Goal: Task Accomplishment & Management: Manage account settings

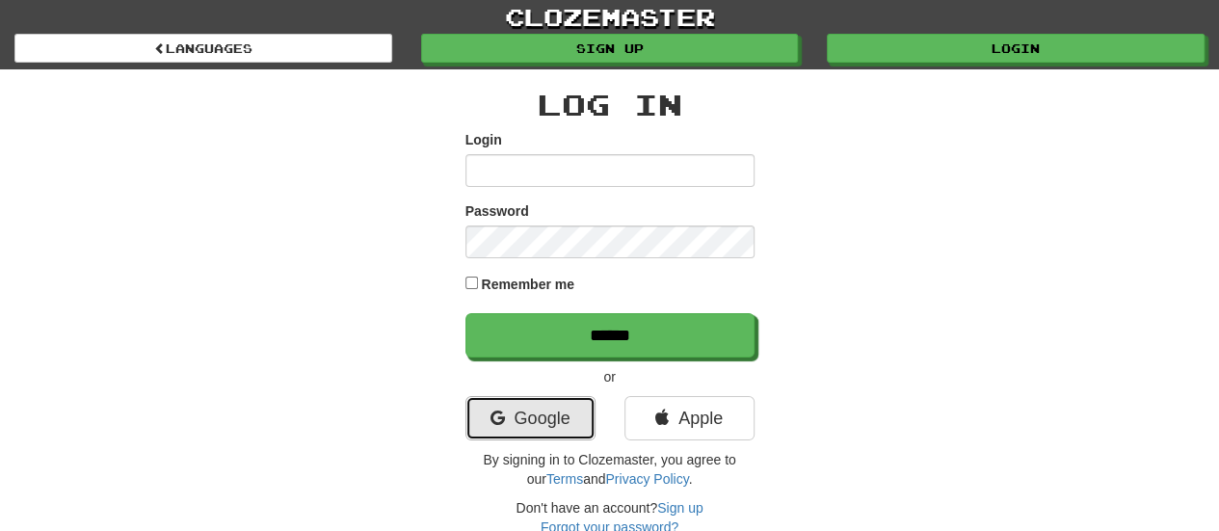
click at [552, 418] on link "Google" at bounding box center [530, 418] width 130 height 44
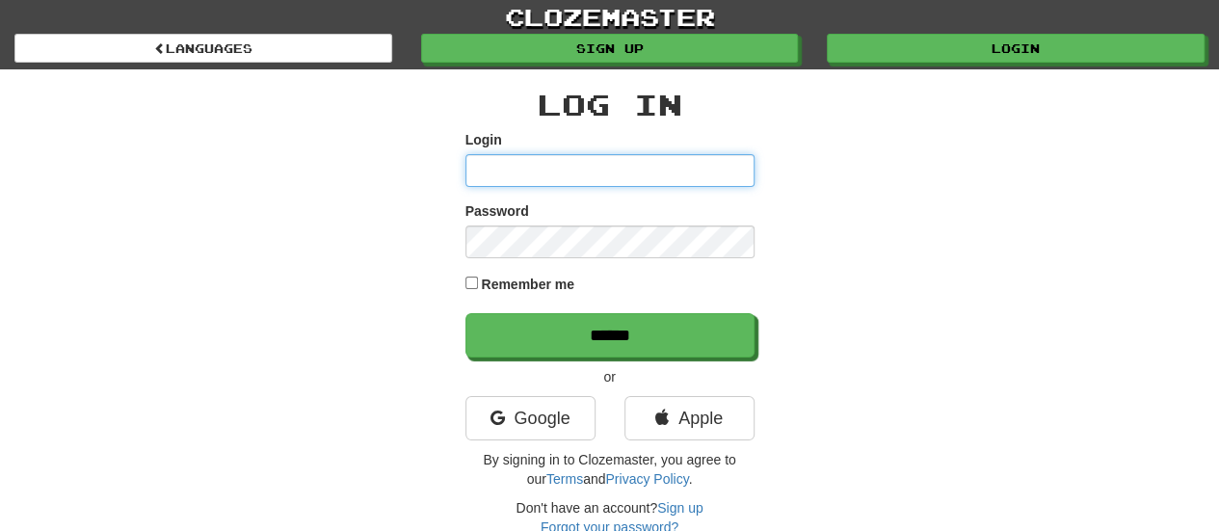
click at [513, 171] on input "Login" at bounding box center [609, 170] width 289 height 33
type input "**********"
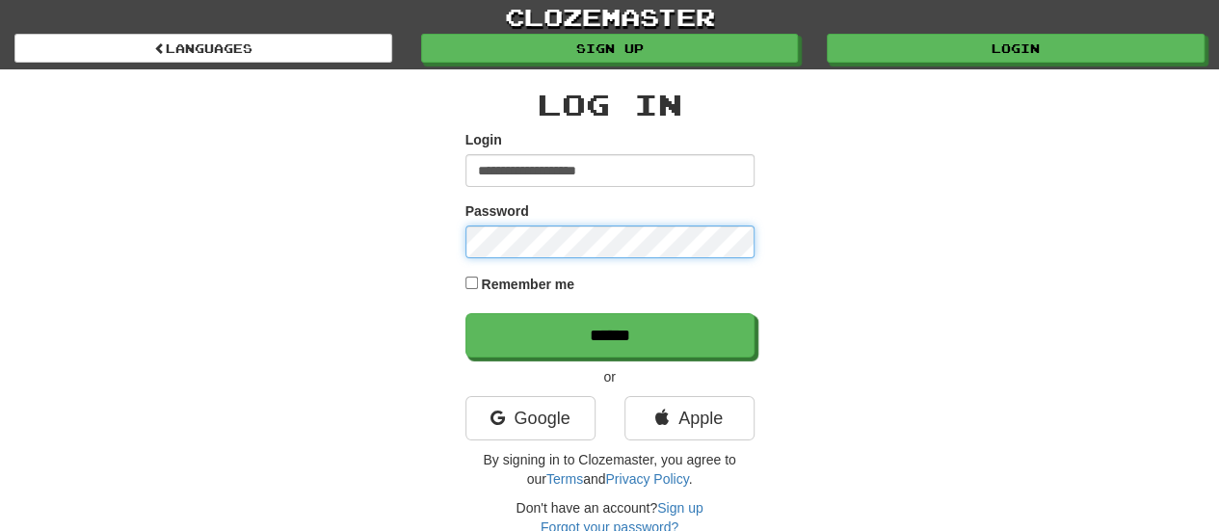
click at [465, 313] on input "******" at bounding box center [609, 335] width 289 height 44
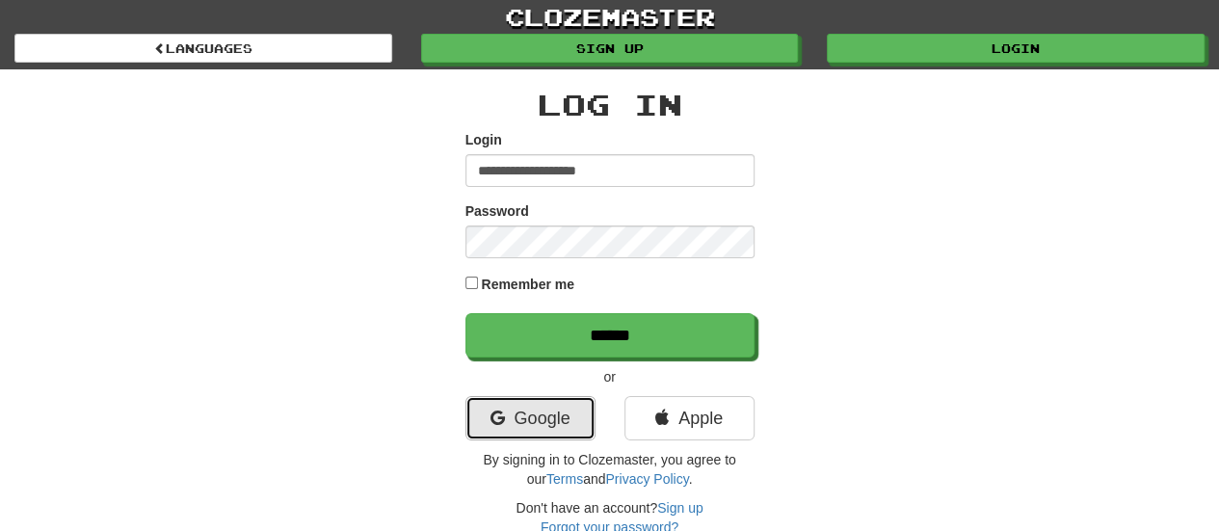
click at [556, 421] on link "Google" at bounding box center [530, 418] width 130 height 44
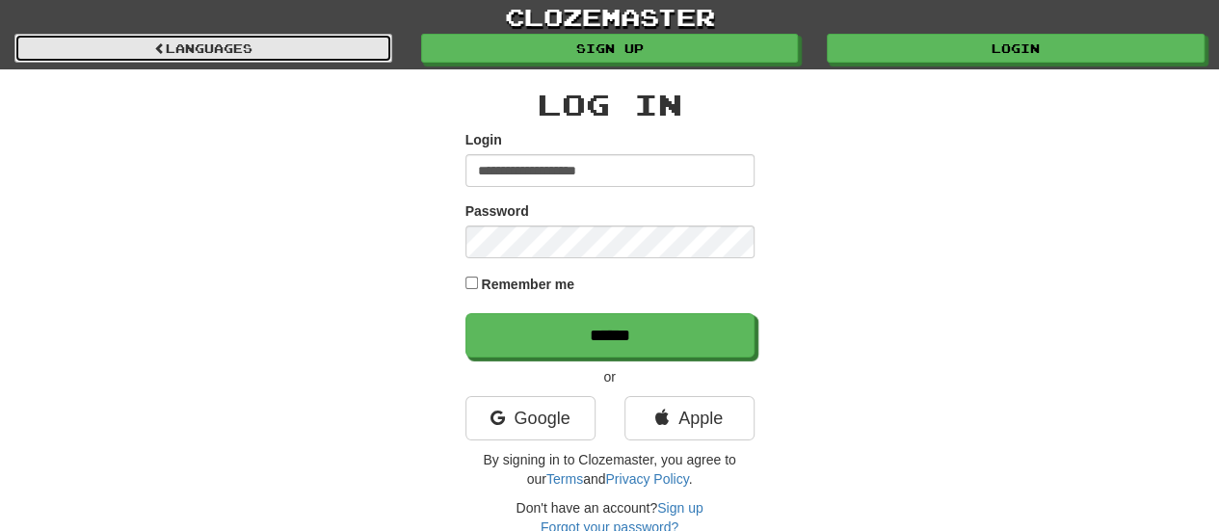
click at [224, 40] on link "Languages" at bounding box center [203, 48] width 378 height 29
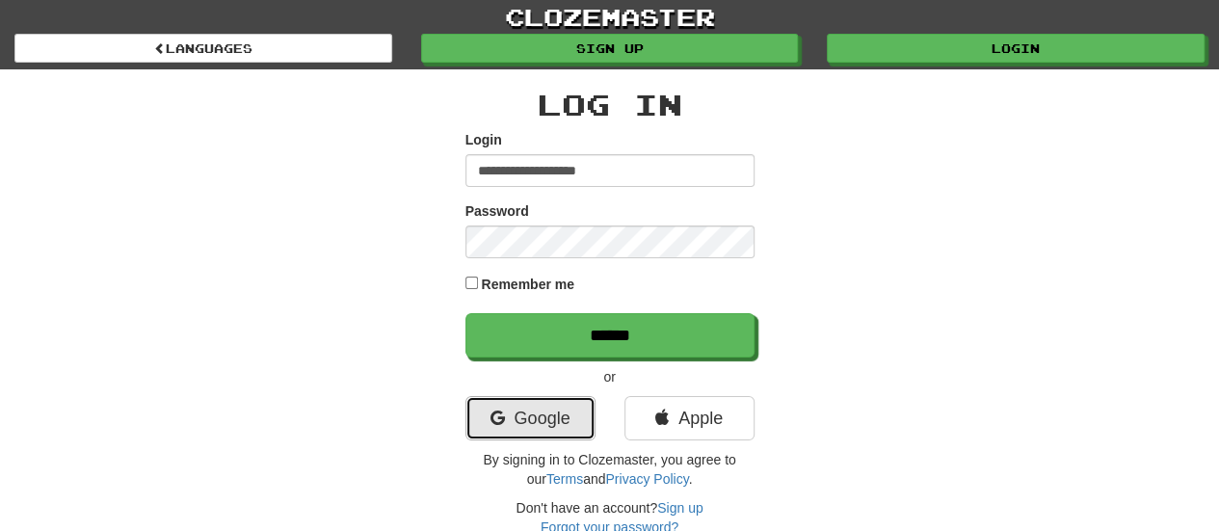
click at [547, 412] on link "Google" at bounding box center [530, 418] width 130 height 44
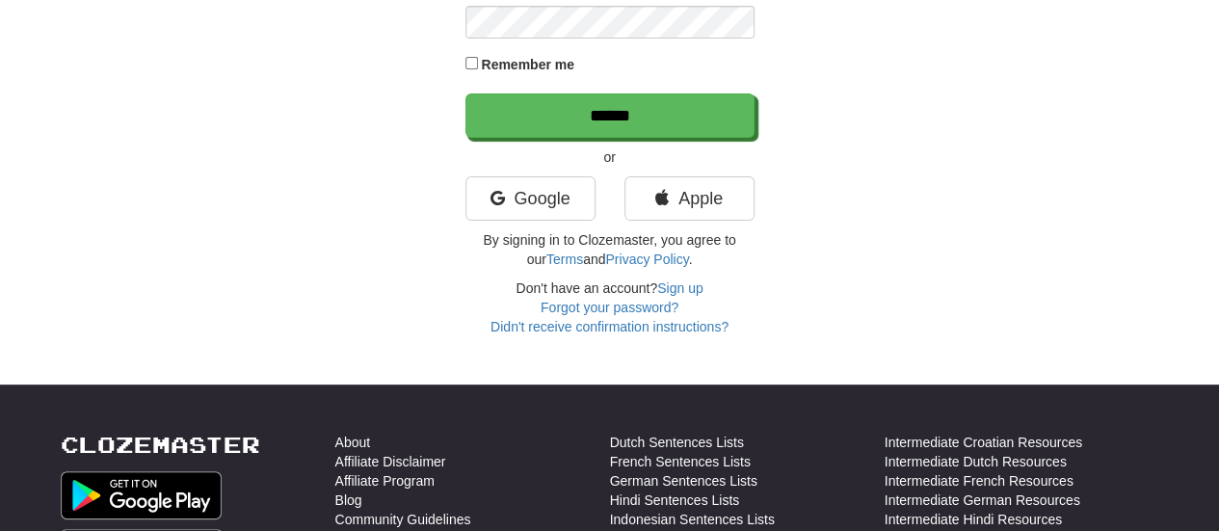
scroll to position [199, 0]
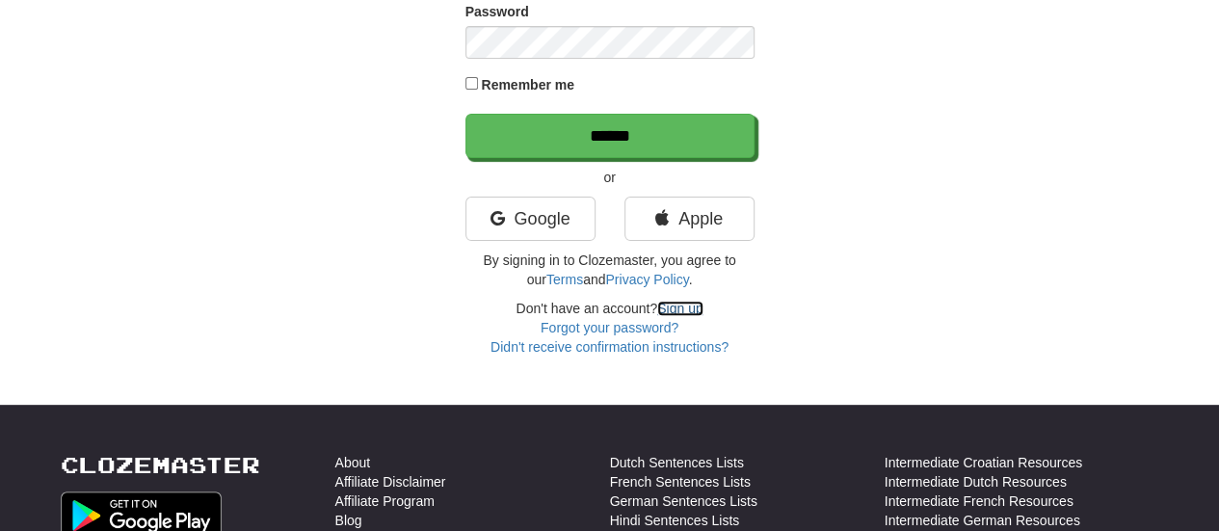
click at [702, 316] on link "Sign up" at bounding box center [679, 308] width 45 height 15
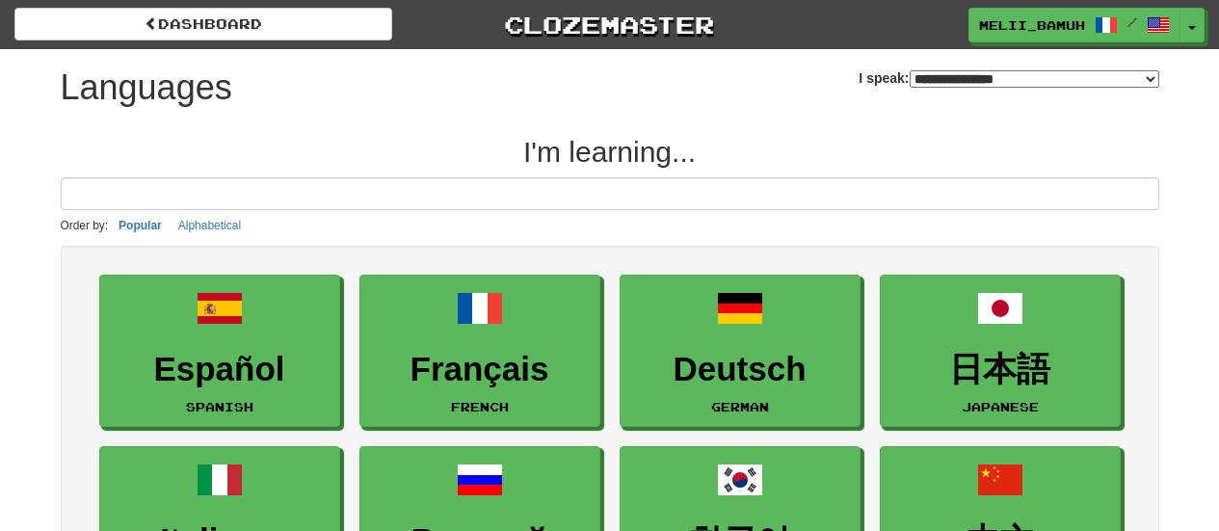
select select "*******"
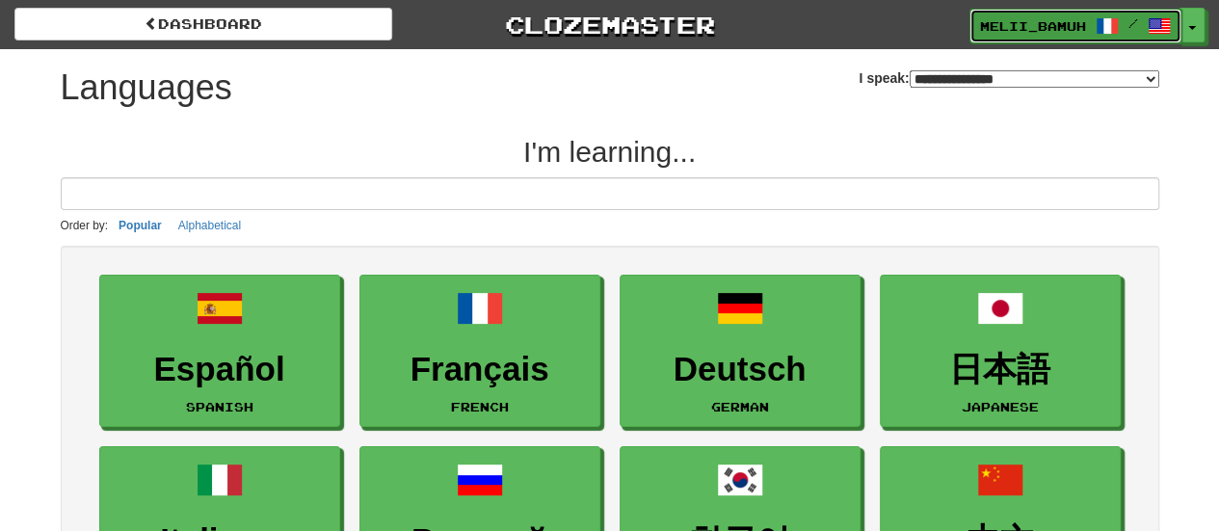
click at [1116, 22] on span at bounding box center [1106, 25] width 23 height 23
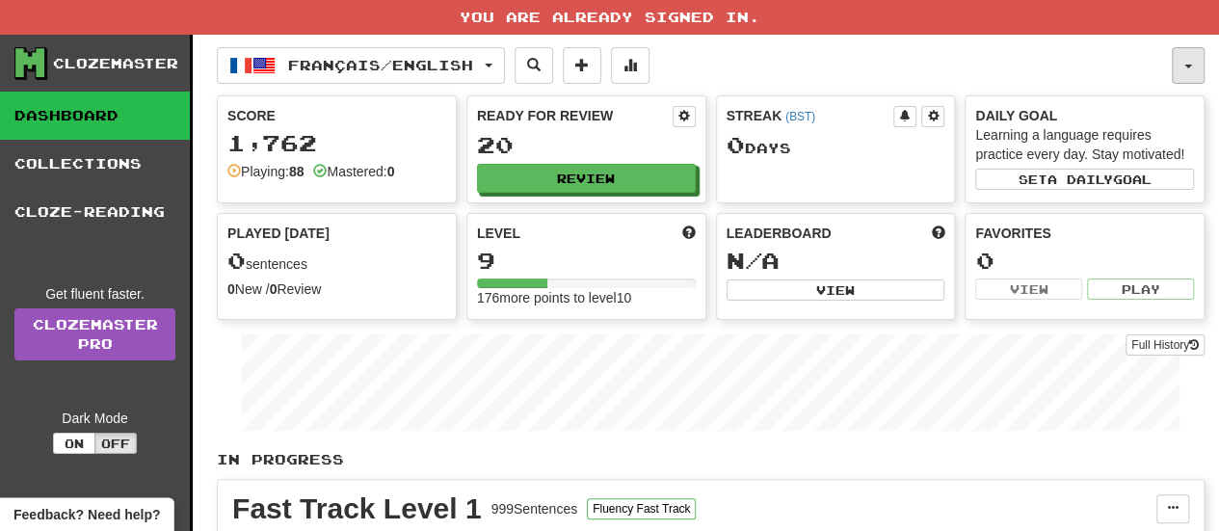
click at [1190, 59] on button "button" at bounding box center [1187, 65] width 33 height 37
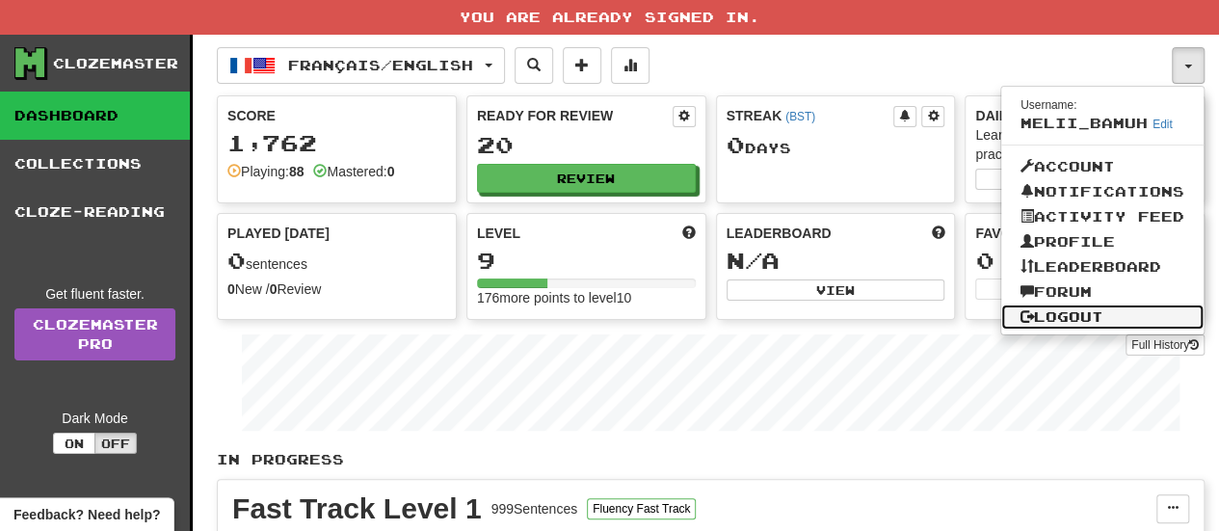
click at [1064, 316] on link "Logout" at bounding box center [1102, 316] width 202 height 25
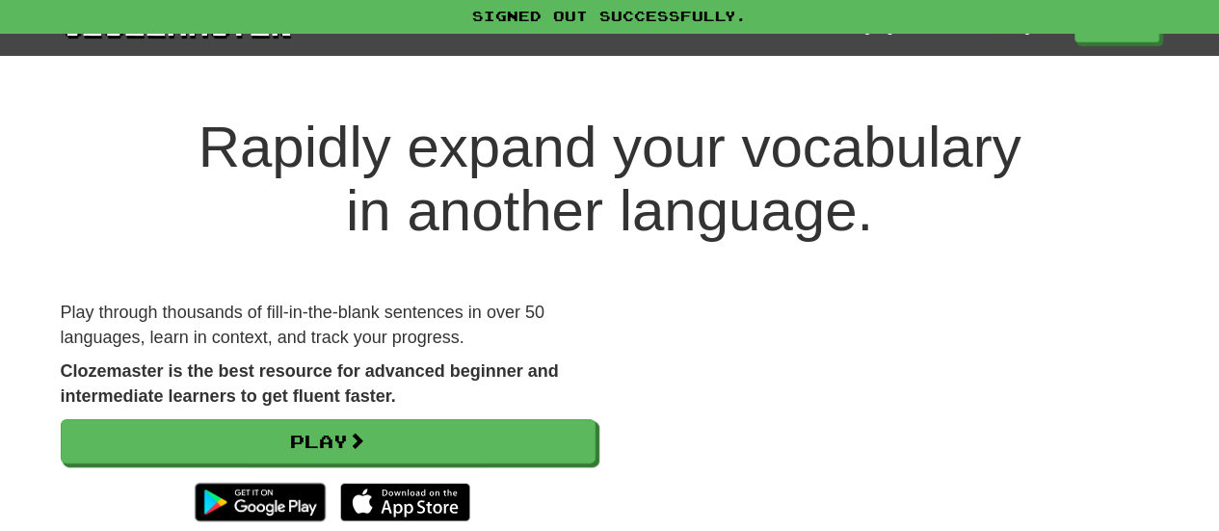
scroll to position [332, 0]
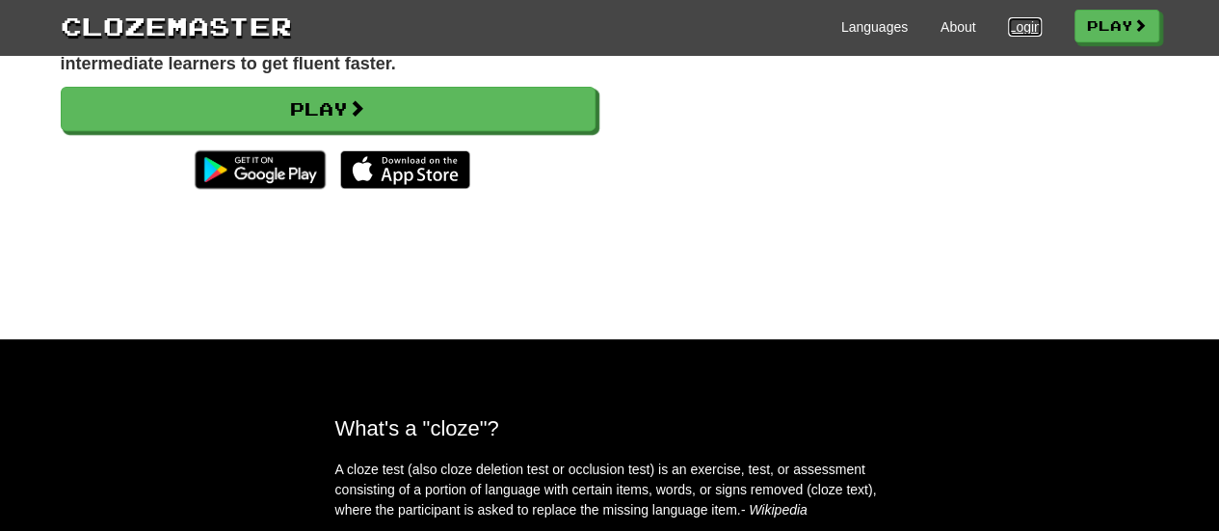
click at [1012, 25] on link "Login" at bounding box center [1024, 26] width 33 height 19
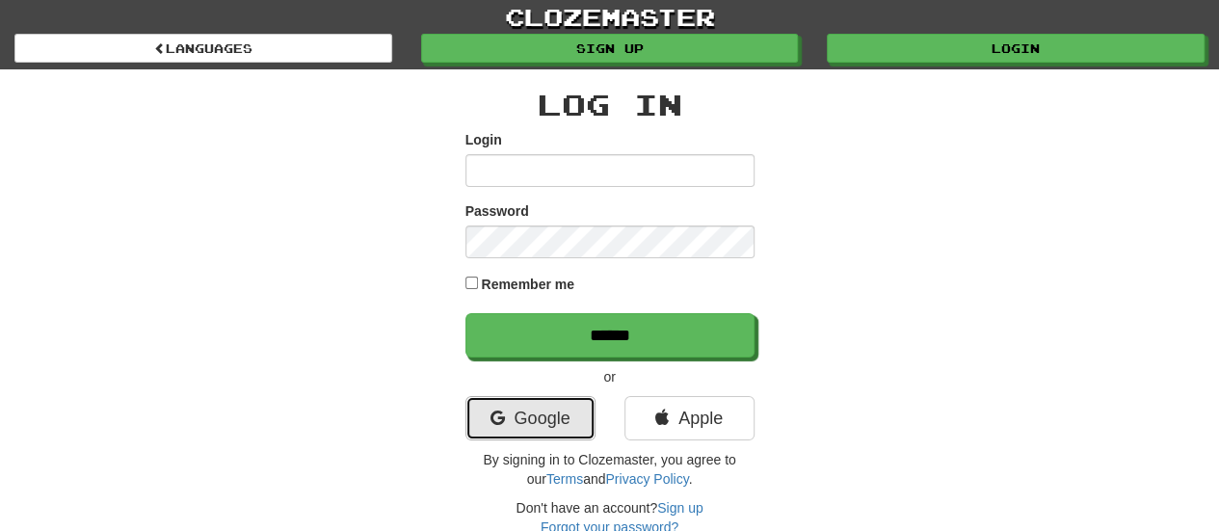
click at [547, 411] on link "Google" at bounding box center [530, 418] width 130 height 44
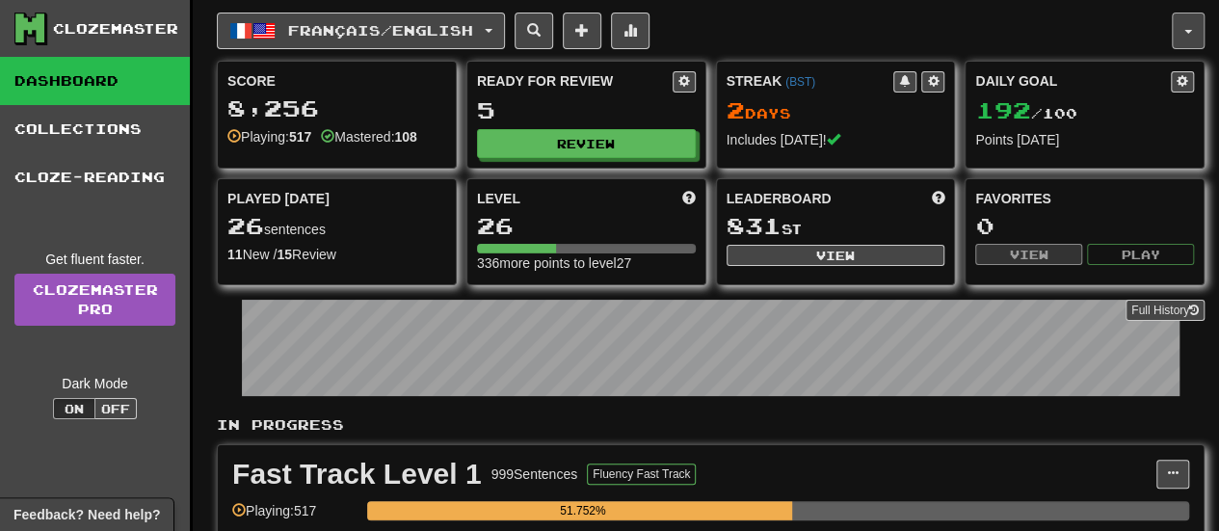
click at [1197, 36] on button "button" at bounding box center [1187, 31] width 33 height 37
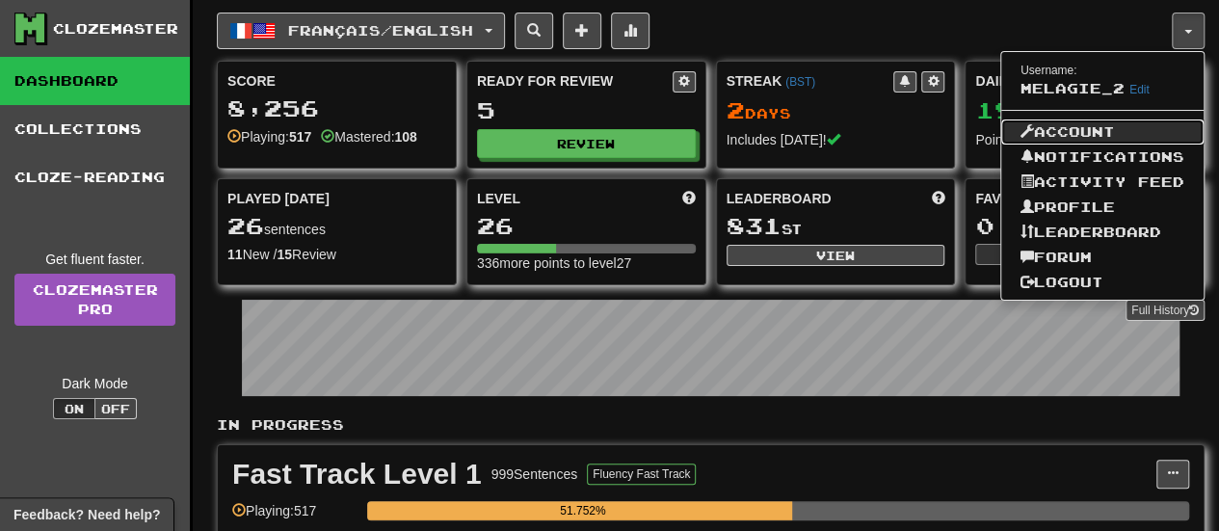
click at [1067, 119] on link "Account" at bounding box center [1102, 131] width 202 height 25
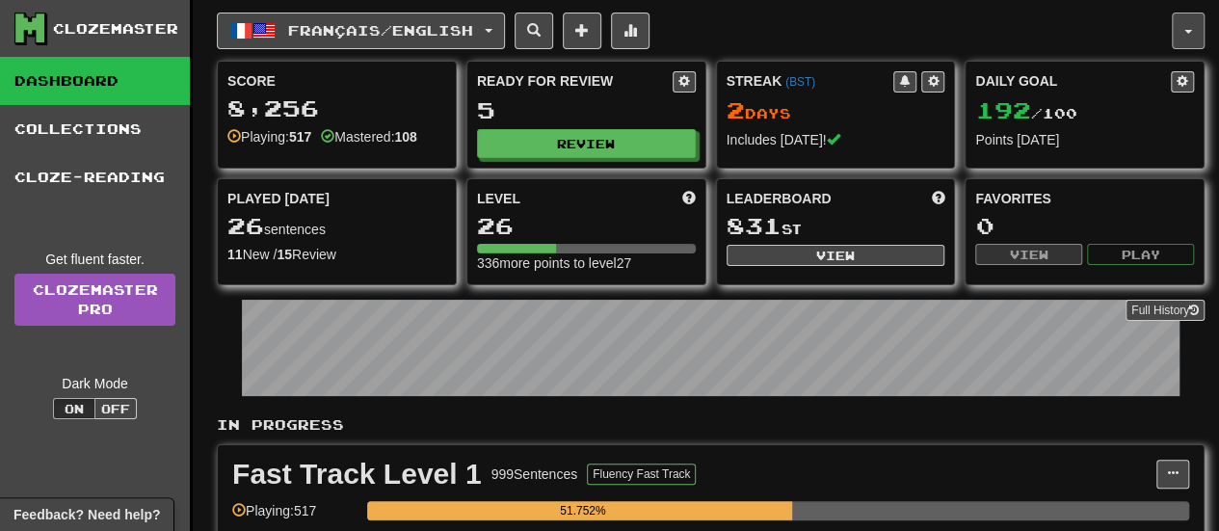
click at [1184, 31] on span "button" at bounding box center [1188, 32] width 8 height 4
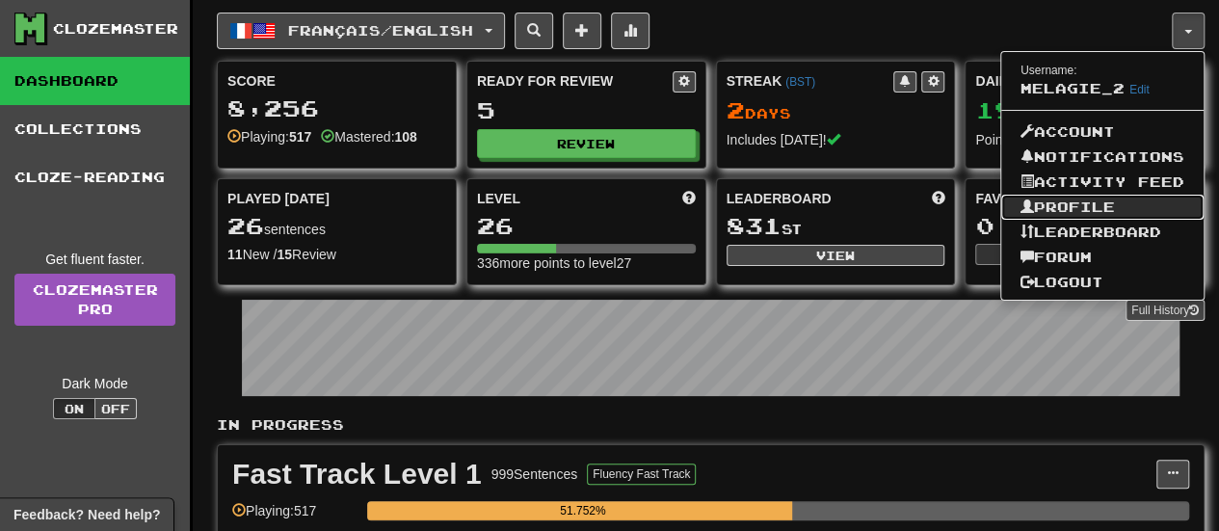
click at [1109, 195] on link "Profile" at bounding box center [1102, 207] width 202 height 25
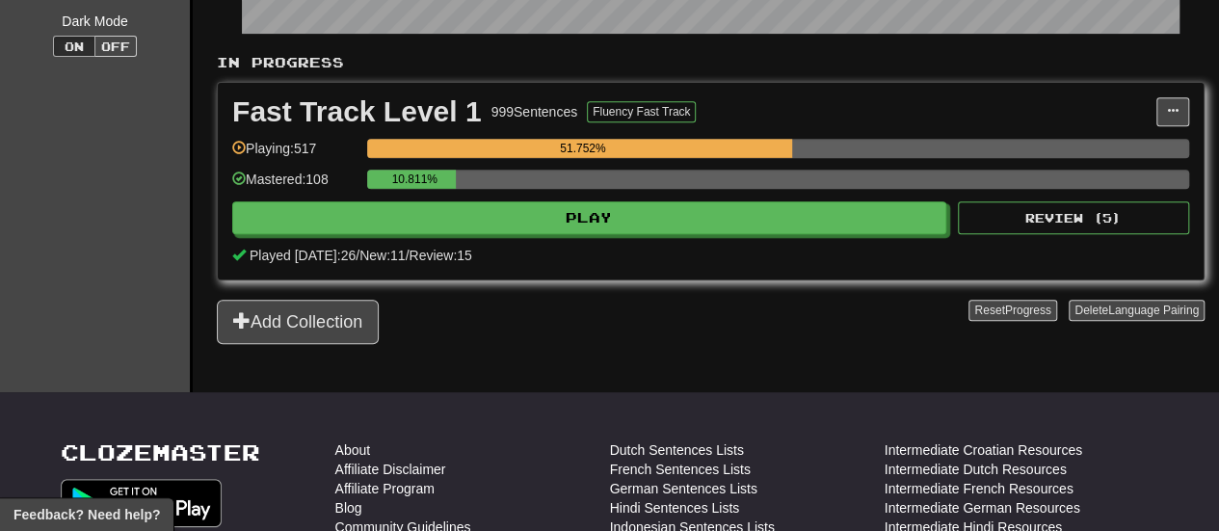
scroll to position [344, 0]
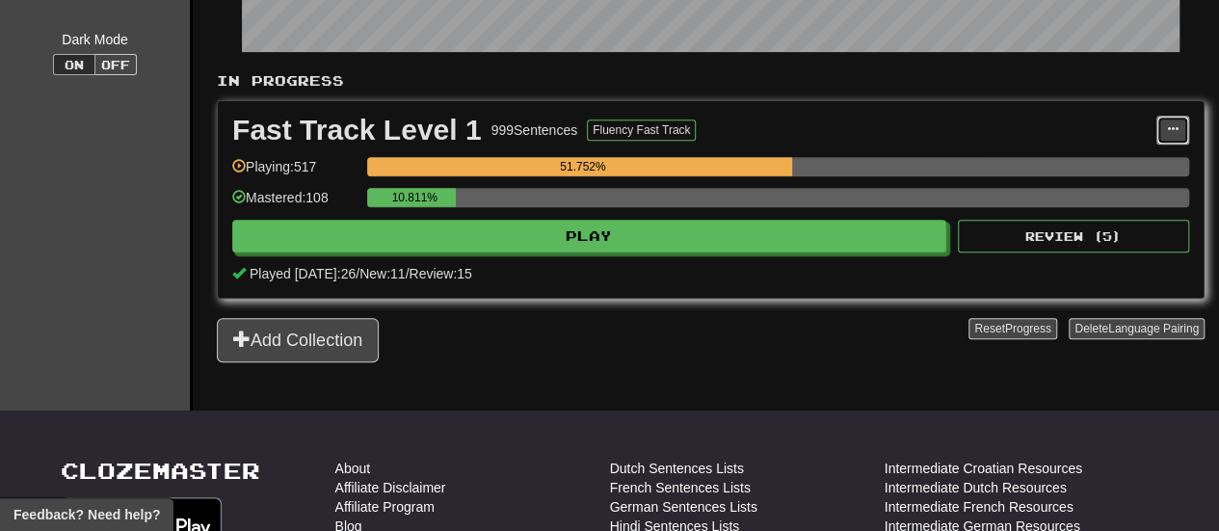
click at [1164, 145] on button at bounding box center [1172, 130] width 33 height 29
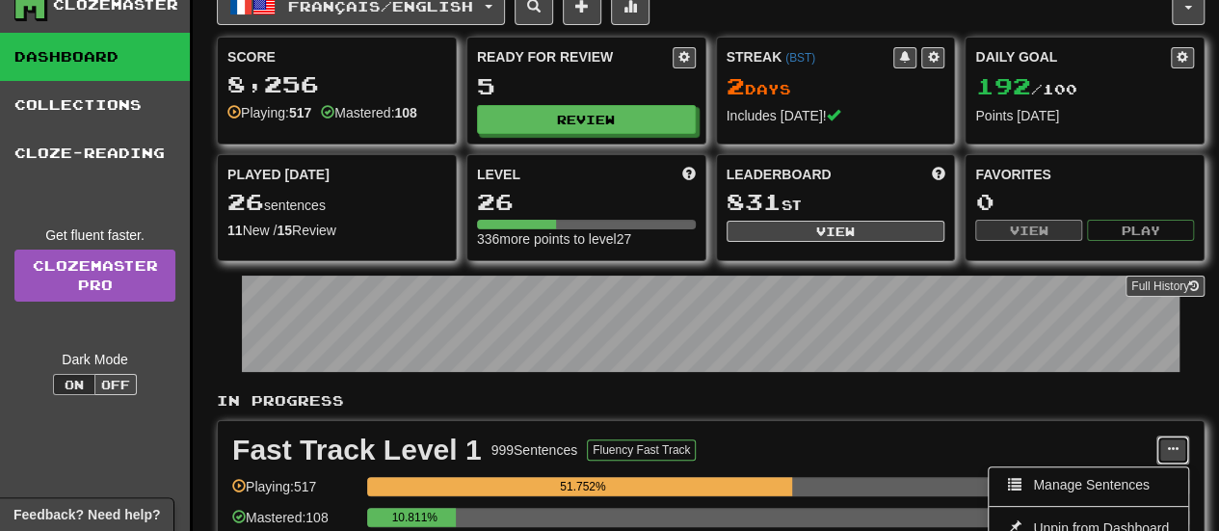
scroll to position [0, 0]
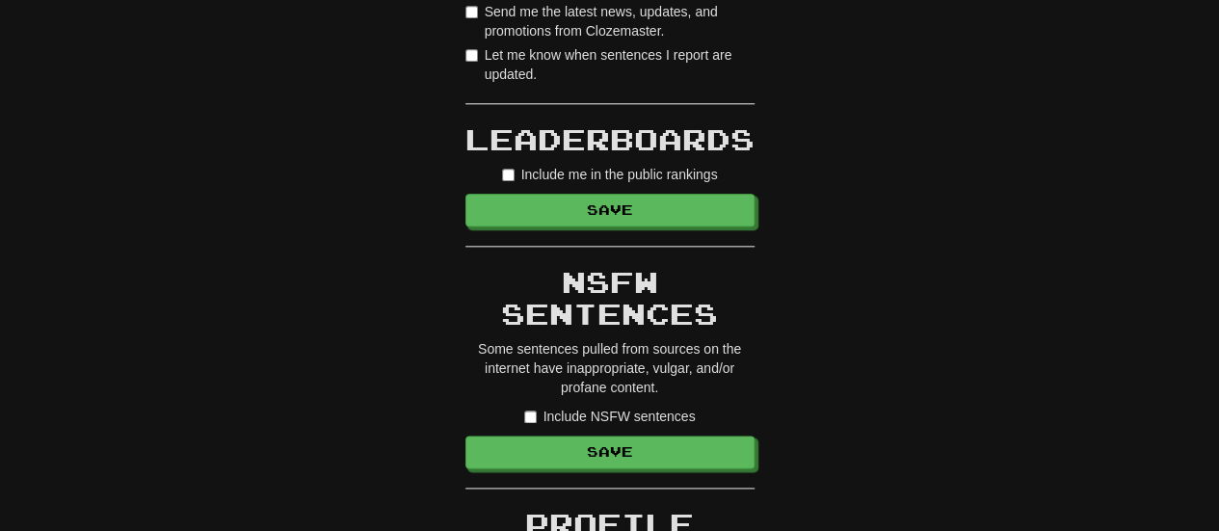
scroll to position [1058, 0]
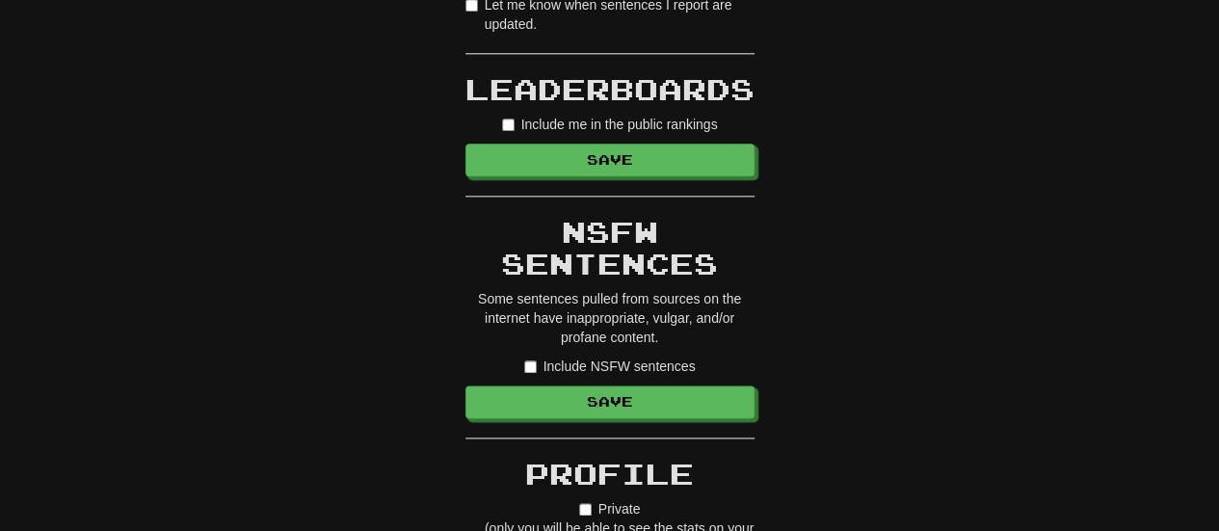
click at [477, 34] on label "Let me know when sentences I report are updated." at bounding box center [609, 14] width 289 height 39
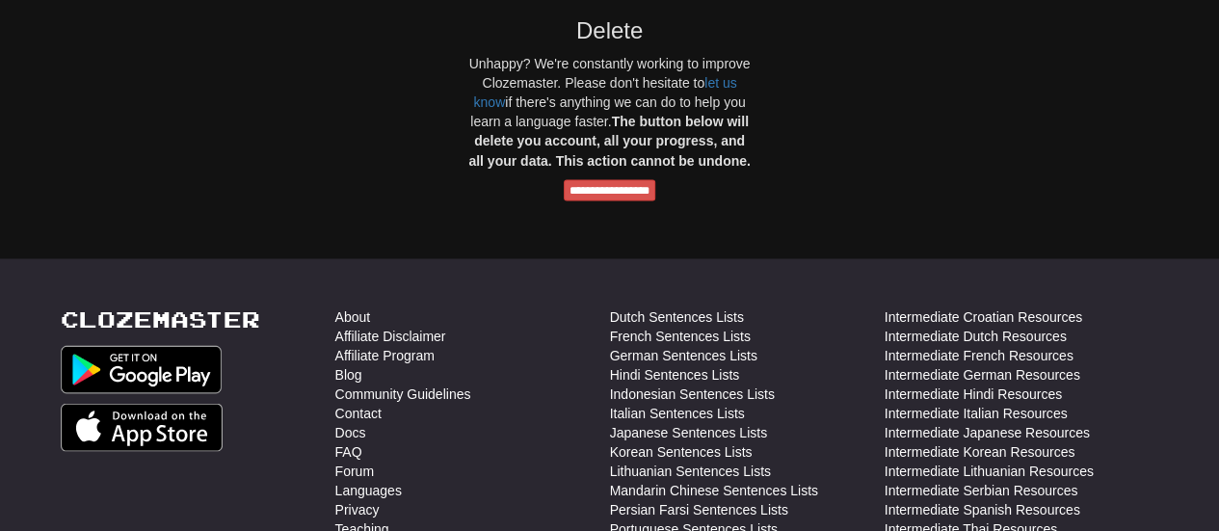
scroll to position [1670, 0]
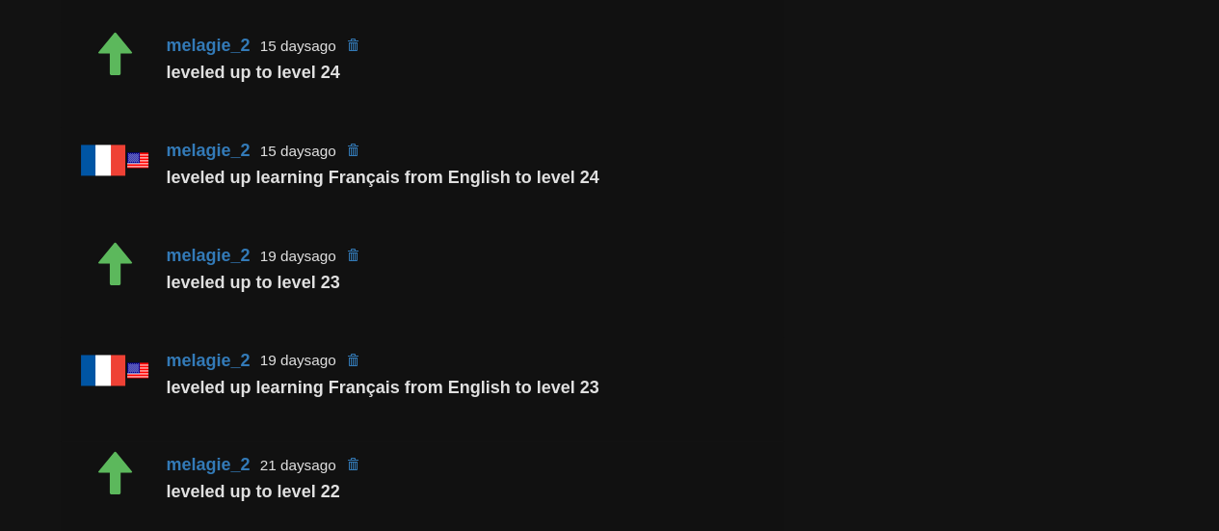
scroll to position [1095, 0]
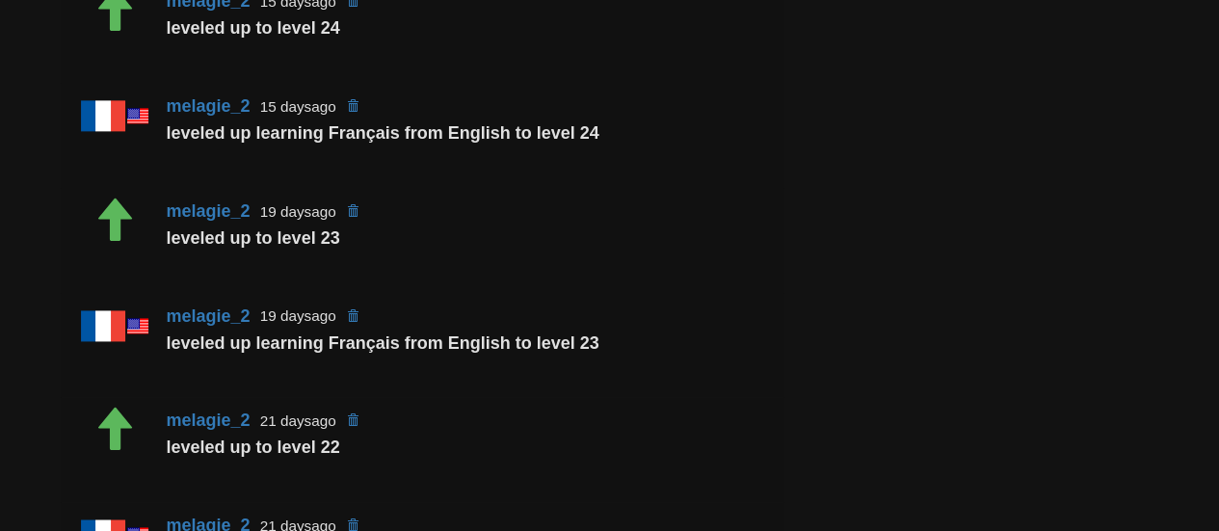
drag, startPoint x: 1232, startPoint y: 49, endPoint x: 1232, endPoint y: 258, distance: 209.0
click at [1218, 258] on html "Dashboard Clozemaster melagie_2 / Toggle Dropdown Dashboard Leaderboard Activit…" at bounding box center [609, 98] width 1219 height 2386
